Goal: Navigation & Orientation: Find specific page/section

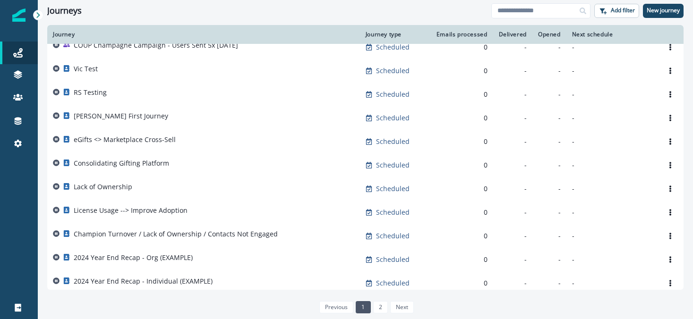
scroll to position [486, 0]
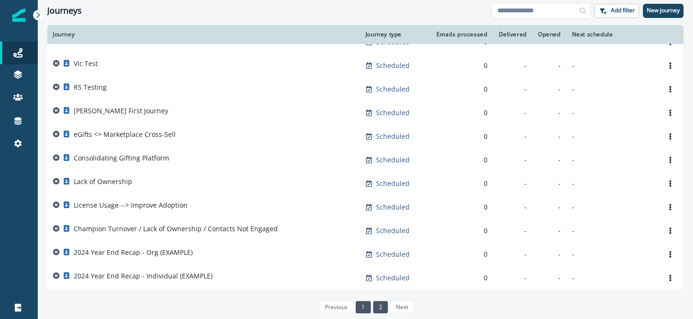
click at [376, 306] on link "2" at bounding box center [380, 307] width 15 height 12
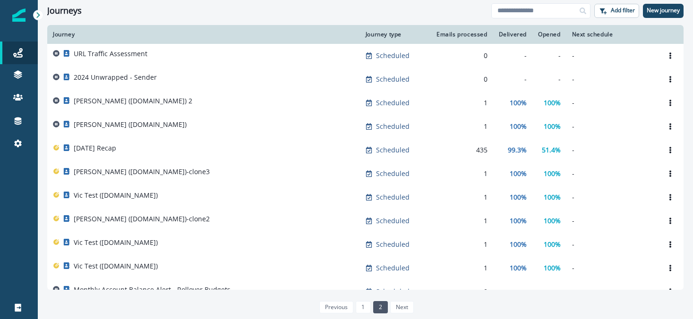
scroll to position [297, 0]
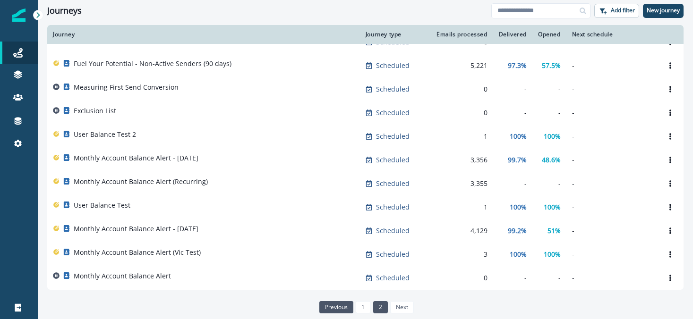
click at [340, 307] on link "previous" at bounding box center [336, 307] width 34 height 12
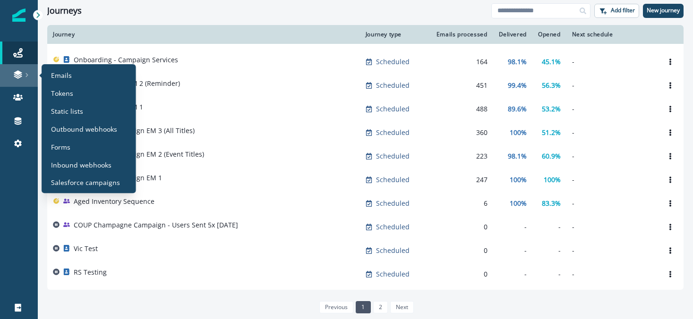
click at [23, 79] on div at bounding box center [19, 74] width 30 height 9
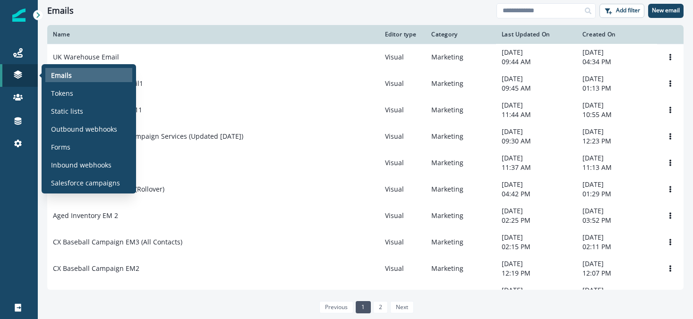
click at [55, 72] on p "Emails" at bounding box center [61, 75] width 21 height 10
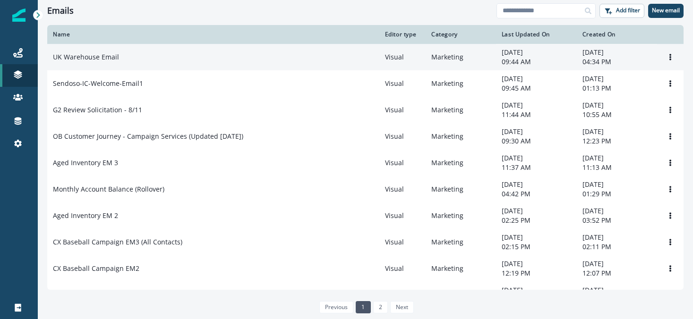
click at [84, 56] on p "UK Warehouse Email" at bounding box center [86, 56] width 66 height 9
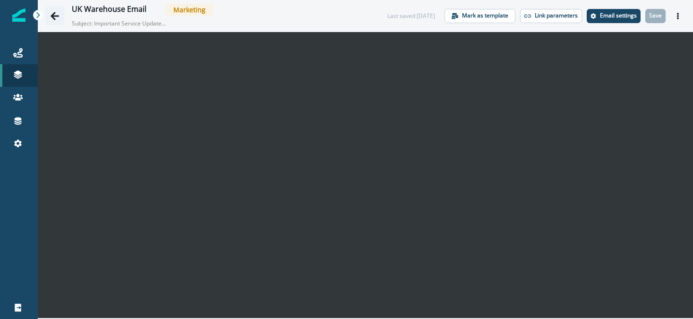
click at [56, 13] on icon "Go back" at bounding box center [54, 15] width 9 height 9
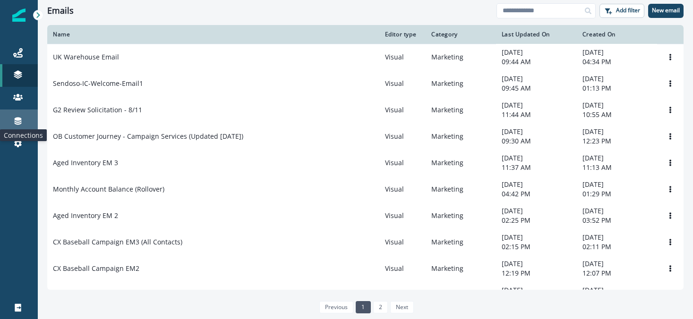
click at [19, 123] on icon at bounding box center [17, 120] width 9 height 9
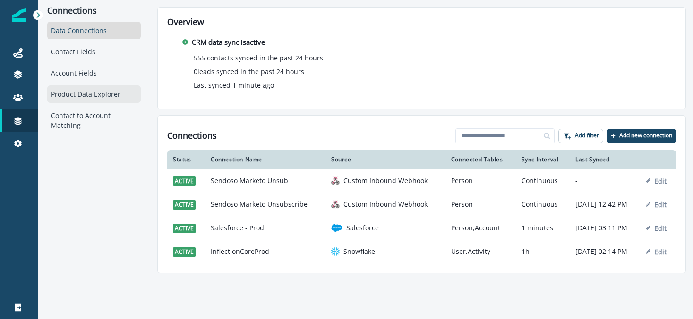
click at [82, 93] on div "Product Data Explorer" at bounding box center [94, 93] width 94 height 17
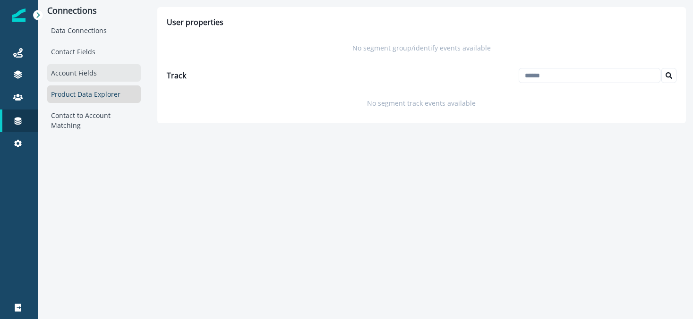
click at [83, 80] on div "Account Fields" at bounding box center [94, 72] width 94 height 17
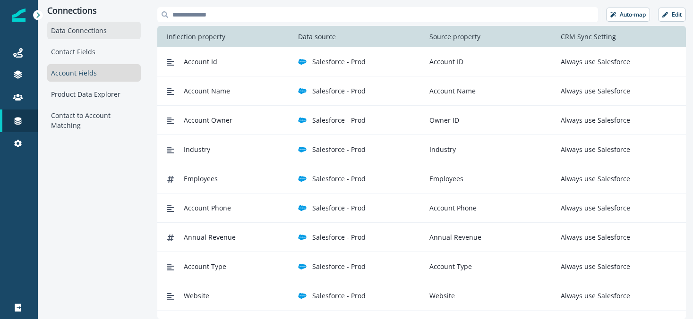
click at [88, 30] on div "Data Connections" at bounding box center [94, 30] width 94 height 17
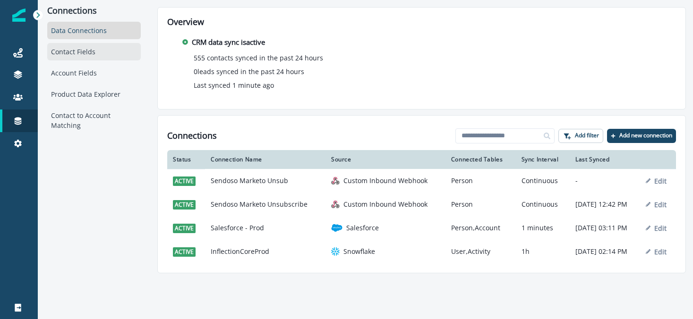
click at [88, 49] on div "Contact Fields" at bounding box center [94, 51] width 94 height 17
